Goal: Find specific page/section: Find specific page/section

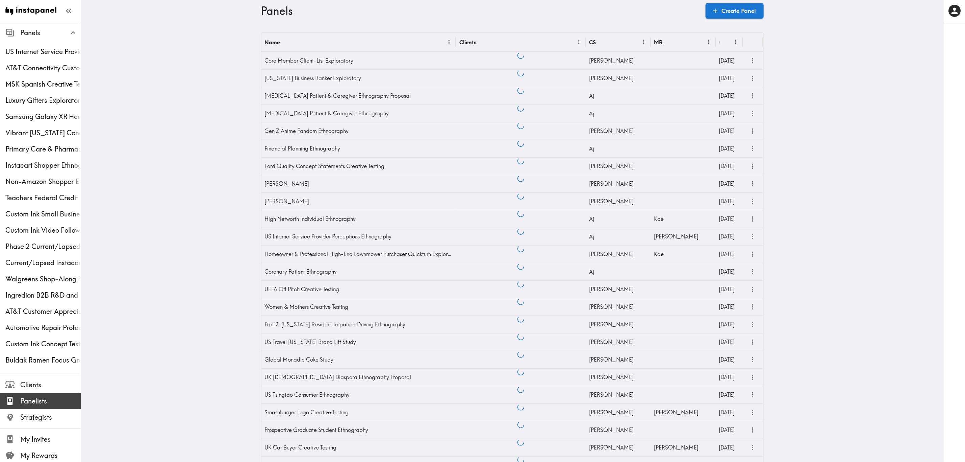
click at [29, 187] on span "Panelists" at bounding box center [50, 400] width 60 height 9
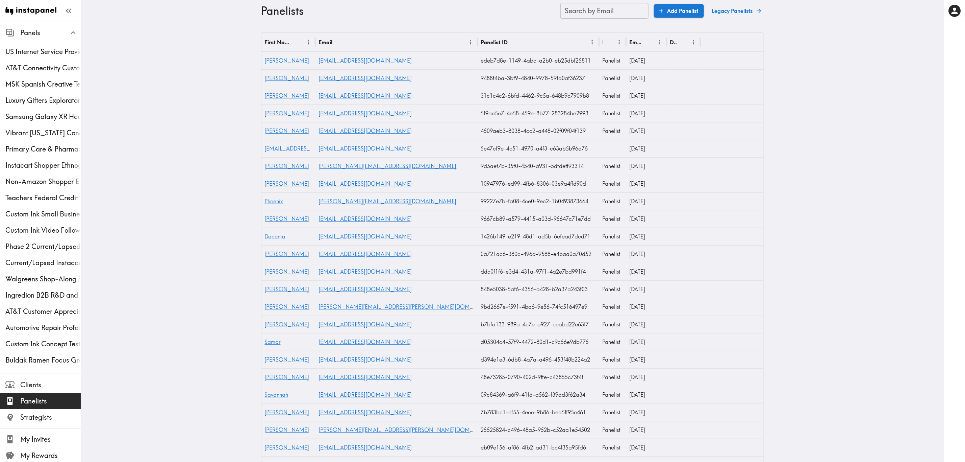
drag, startPoint x: 574, startPoint y: 10, endPoint x: 445, endPoint y: 74, distance: 144.2
click at [574, 10] on div "Search by Email Search by Email" at bounding box center [605, 11] width 88 height 16
paste input "text"
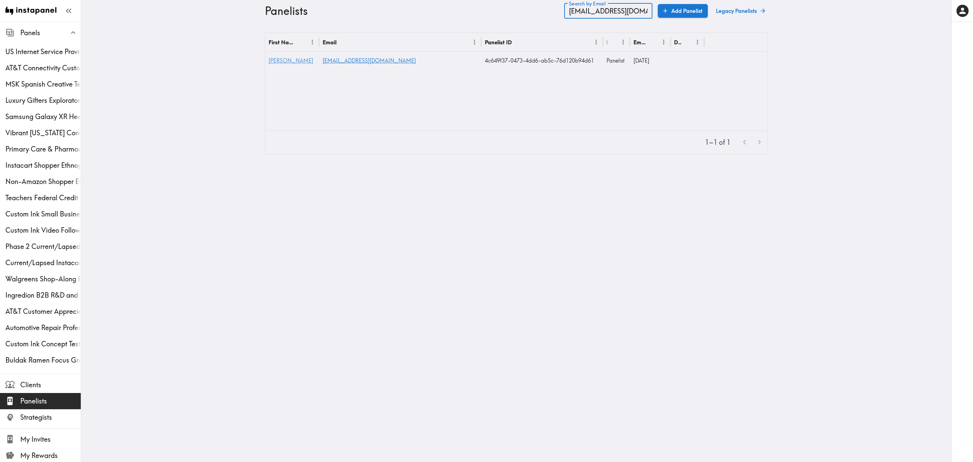
type input "[EMAIL_ADDRESS][DOMAIN_NAME]"
click at [275, 58] on span "[PERSON_NAME]" at bounding box center [291, 60] width 45 height 7
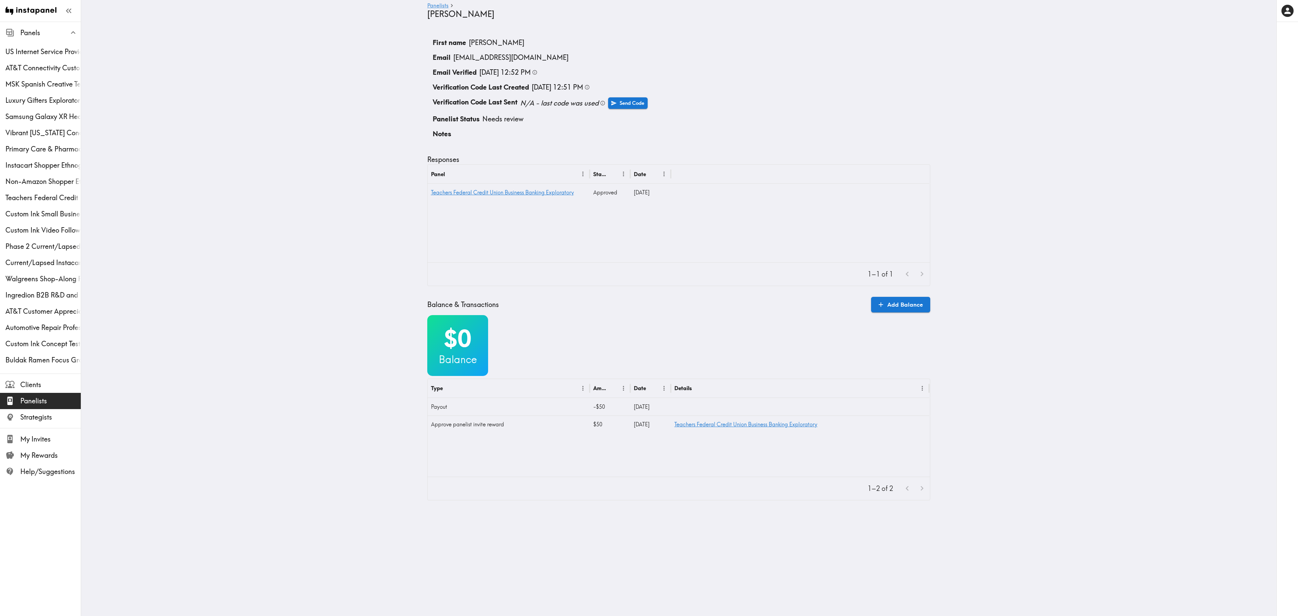
drag, startPoint x: 948, startPoint y: 9, endPoint x: 670, endPoint y: 177, distance: 324.6
click at [577, 178] on div at bounding box center [800, 174] width 258 height 19
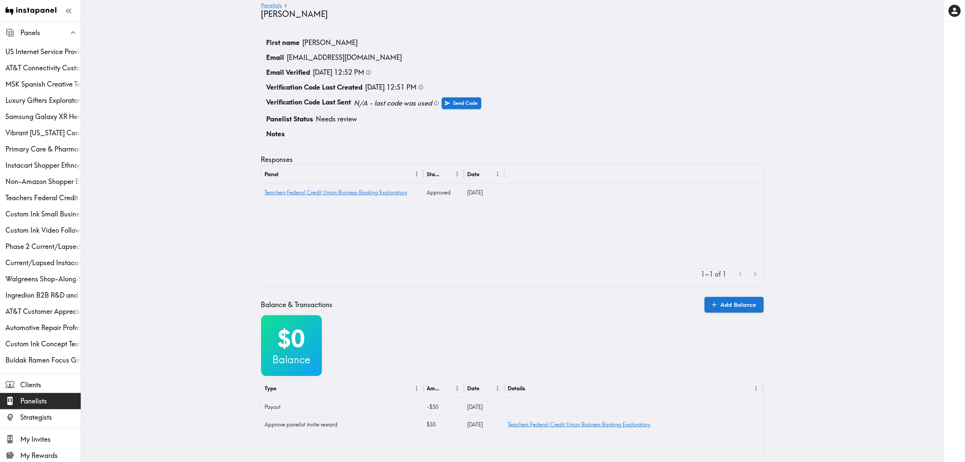
drag, startPoint x: 832, startPoint y: 5, endPoint x: 665, endPoint y: 95, distance: 189.6
click at [577, 136] on li "Notes" at bounding box center [512, 133] width 503 height 15
